Goal: Transaction & Acquisition: Purchase product/service

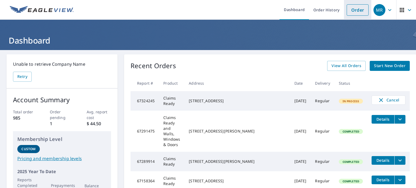
click at [349, 11] on link "Order" at bounding box center [358, 9] width 22 height 11
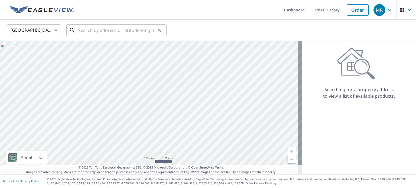
click at [100, 30] on input "text" at bounding box center [116, 30] width 77 height 15
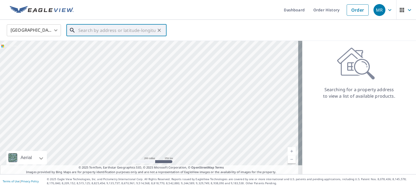
paste input "[STREET_ADDRESS]"
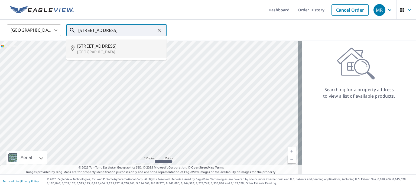
click at [145, 45] on span "[STREET_ADDRESS]" at bounding box center [119, 46] width 85 height 7
type input "[STREET_ADDRESS]"
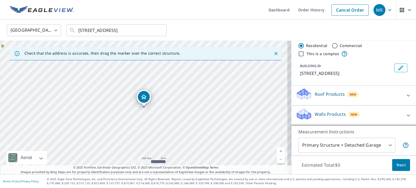
scroll to position [11, 0]
click at [405, 96] on icon at bounding box center [408, 96] width 7 height 7
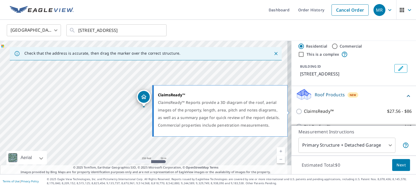
click at [296, 110] on input "ClaimsReady™ $27.56 - $86" at bounding box center [300, 111] width 8 height 7
checkbox input "true"
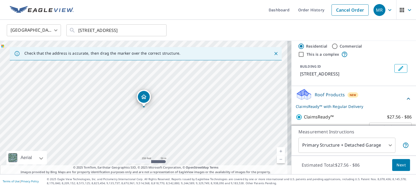
click at [397, 165] on span "Next" at bounding box center [401, 165] width 9 height 7
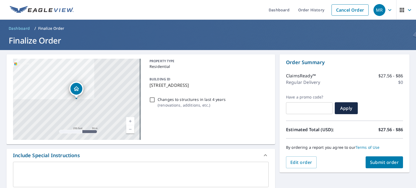
scroll to position [165, 0]
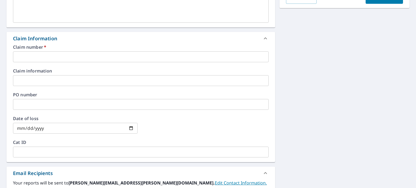
click at [29, 57] on input "text" at bounding box center [141, 56] width 256 height 11
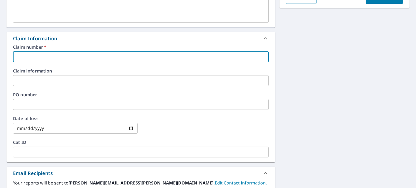
paste input "250HP000346"
type input "250HP000346"
click at [130, 128] on input "date" at bounding box center [75, 128] width 125 height 11
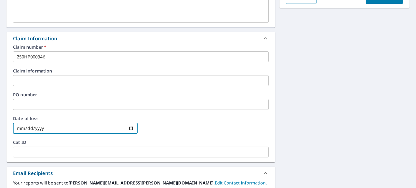
click at [130, 129] on input "[DATE]" at bounding box center [75, 128] width 125 height 11
type input "[DATE]"
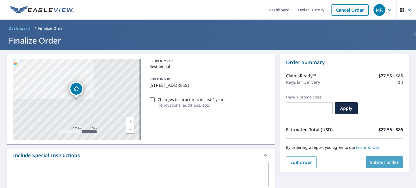
drag, startPoint x: 384, startPoint y: 160, endPoint x: 389, endPoint y: 164, distance: 6.4
click at [389, 164] on span "Submit order" at bounding box center [384, 163] width 29 height 6
